Goal: Transaction & Acquisition: Purchase product/service

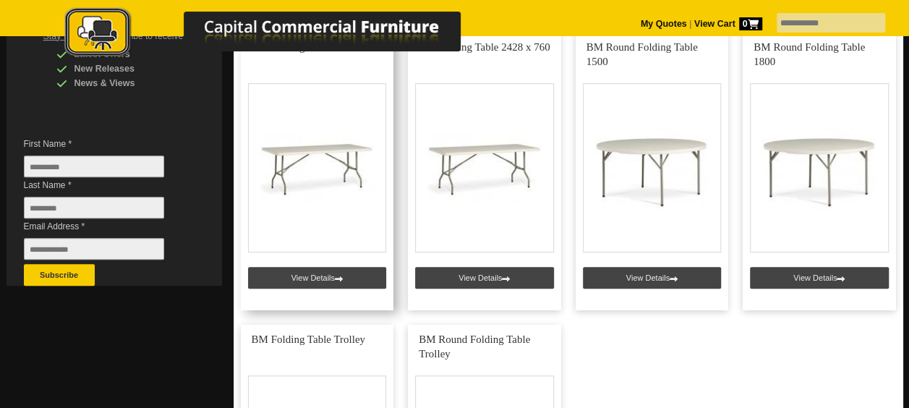
scroll to position [362, 0]
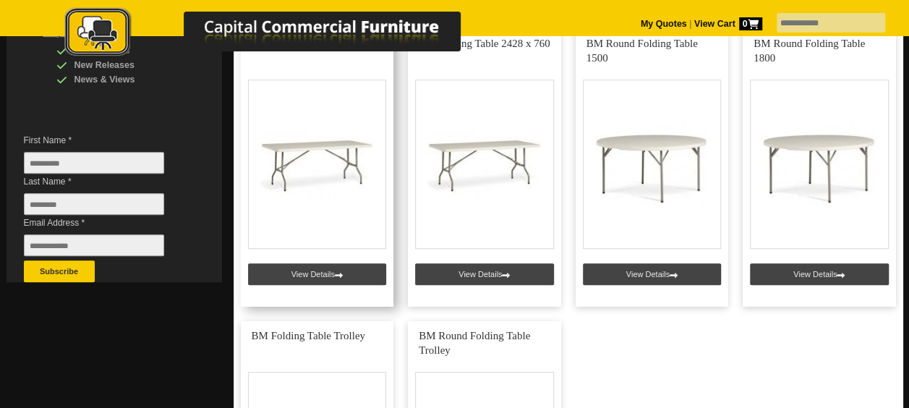
click at [328, 273] on link at bounding box center [317, 168] width 153 height 278
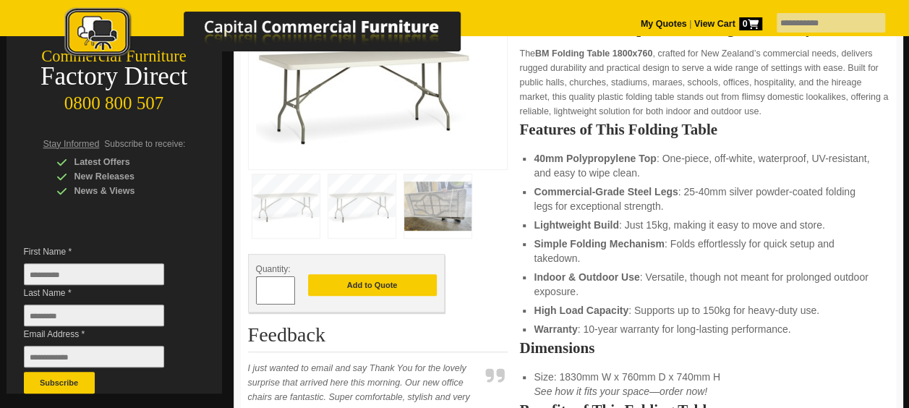
scroll to position [145, 0]
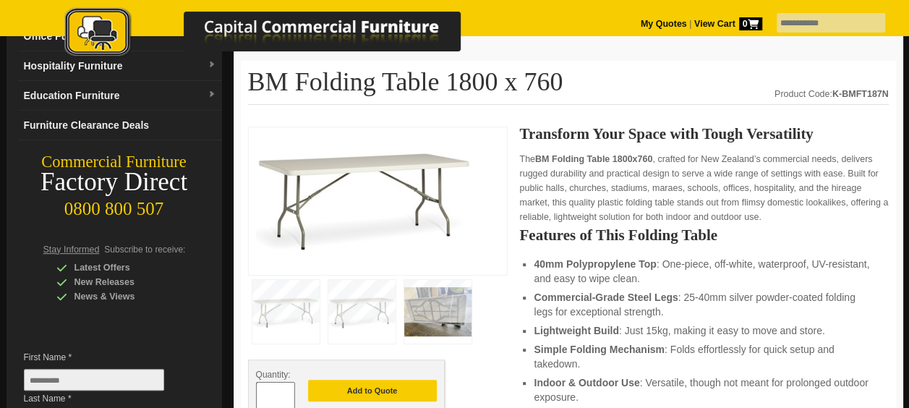
click at [694, 22] on strong "View Cart 0" at bounding box center [728, 24] width 68 height 10
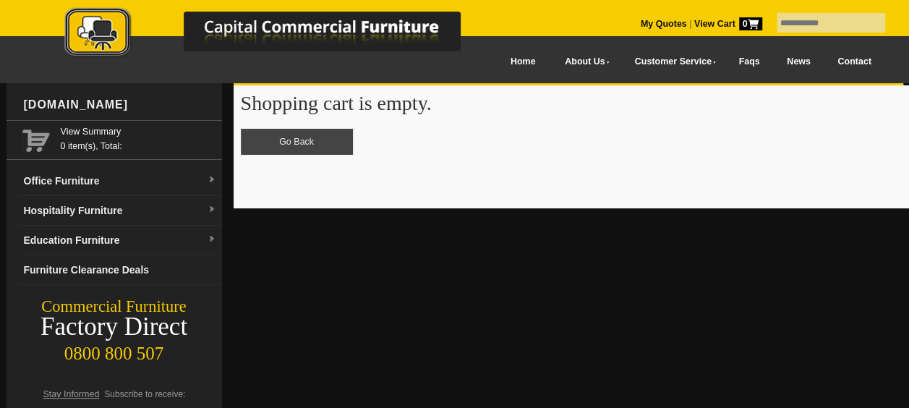
click at [641, 22] on link "My Quotes" at bounding box center [664, 24] width 46 height 10
